Goal: Navigation & Orientation: Go to known website

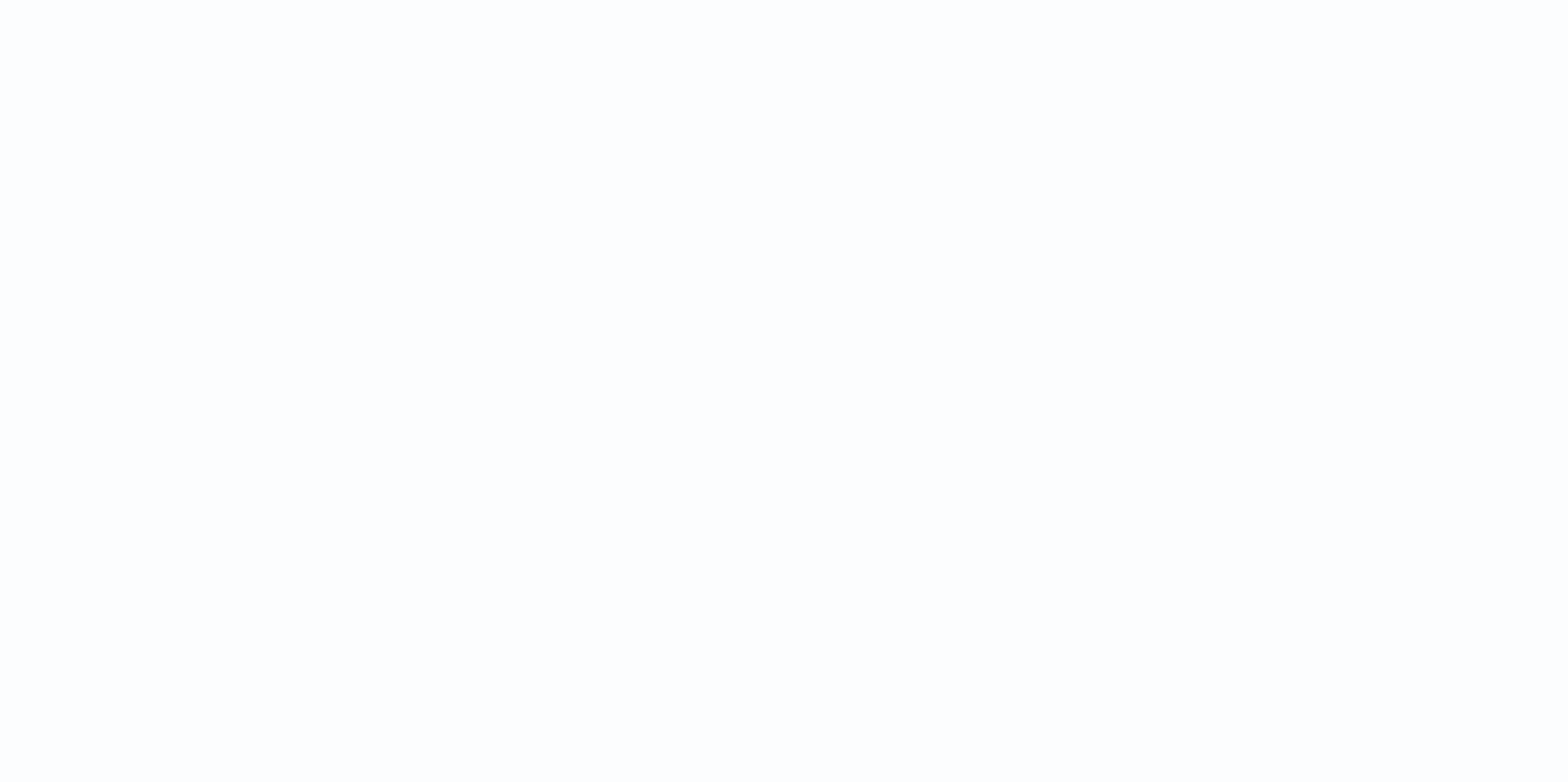
click at [605, 0] on html at bounding box center [784, 0] width 1568 height 0
